Goal: Navigation & Orientation: Understand site structure

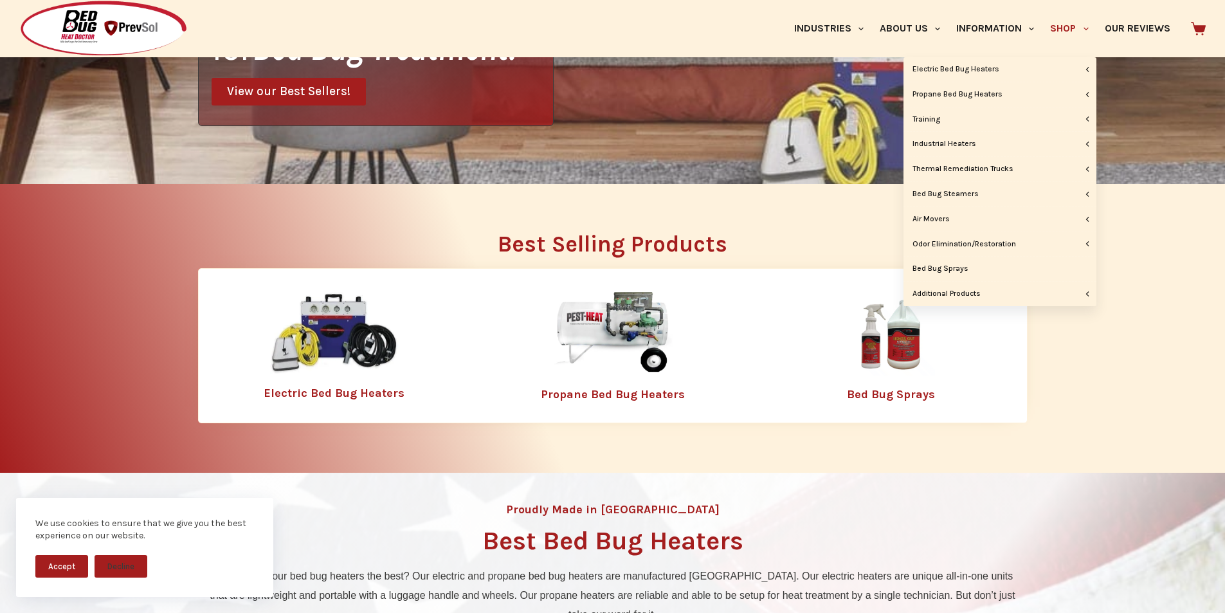
click at [1043, 6] on link "Shop" at bounding box center [1070, 28] width 54 height 57
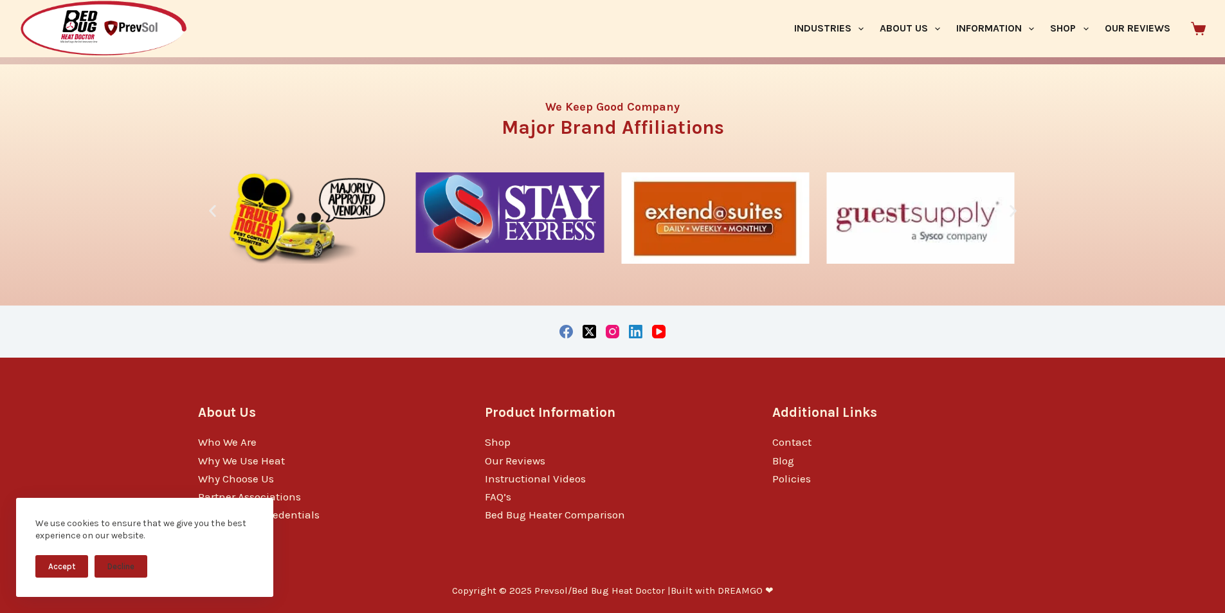
scroll to position [2653, 0]
click at [206, 467] on link "Why We Use Heat" at bounding box center [241, 460] width 87 height 13
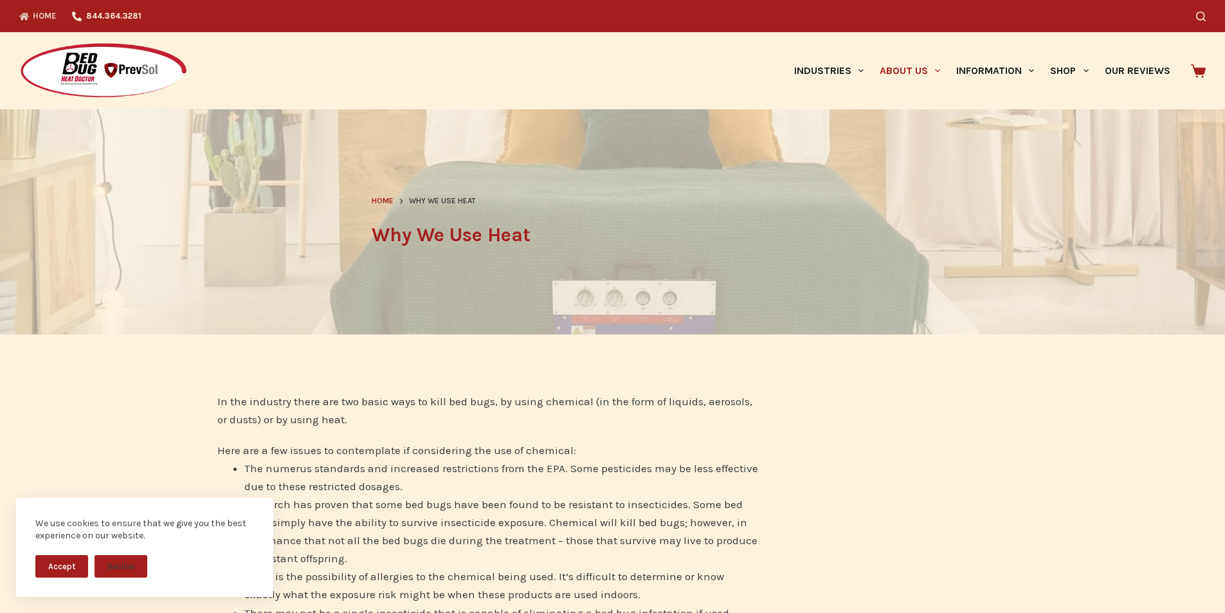
click at [24, 15] on icon "Top Menu" at bounding box center [24, 17] width 10 height 10
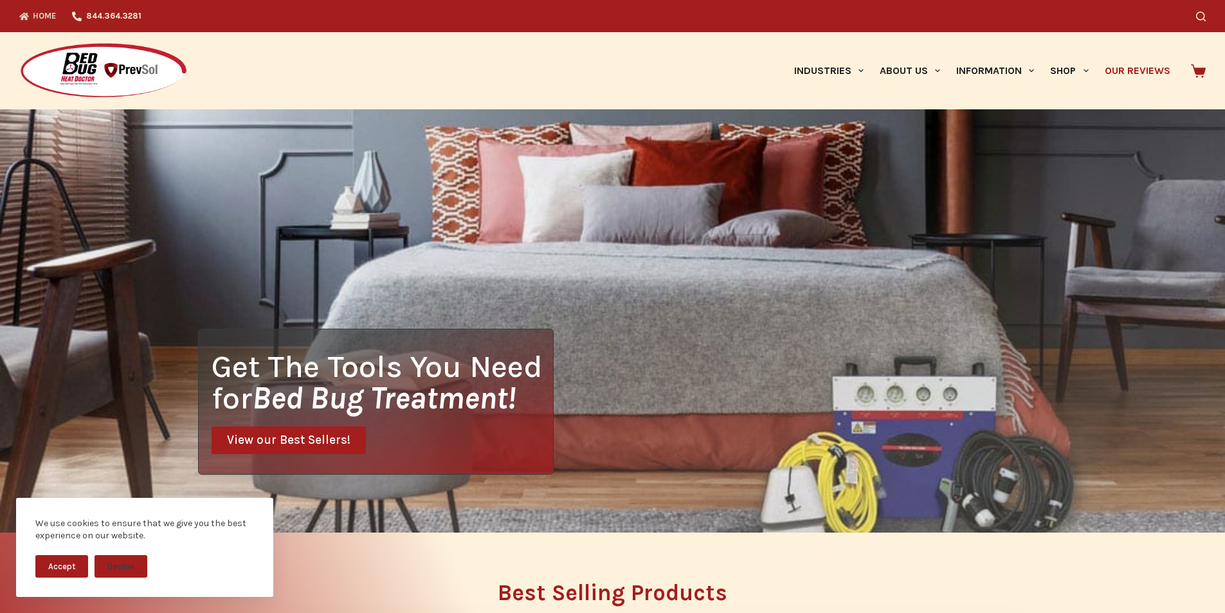
click at [1112, 66] on link "Our Reviews" at bounding box center [1138, 70] width 82 height 77
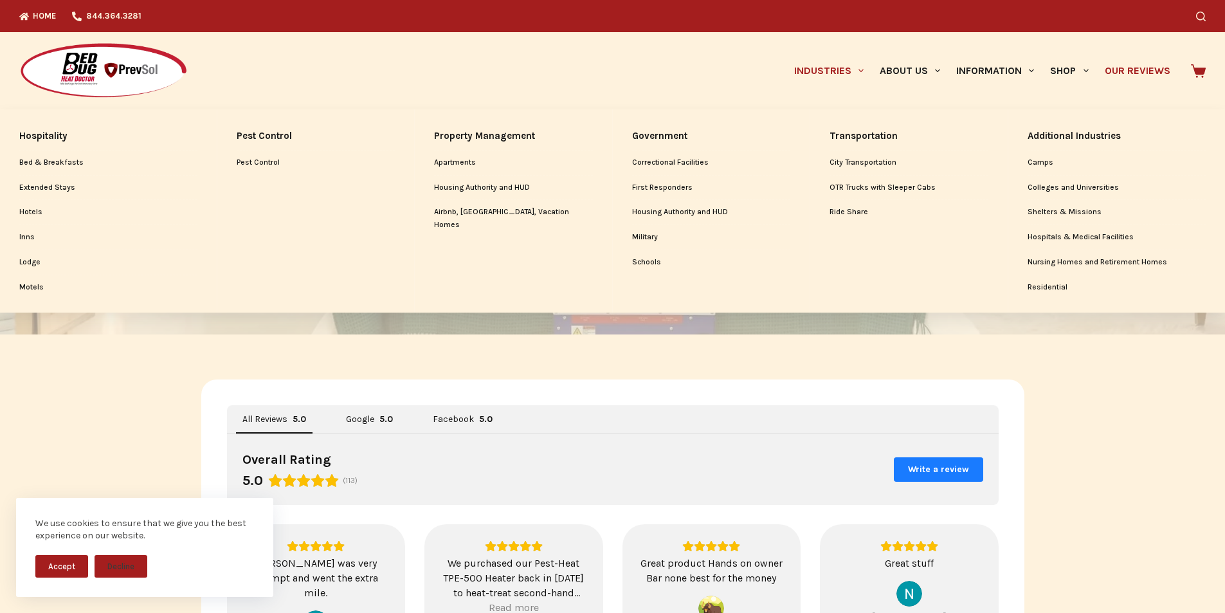
click at [786, 55] on link "Industries" at bounding box center [829, 70] width 86 height 77
